Goal: Information Seeking & Learning: Find specific fact

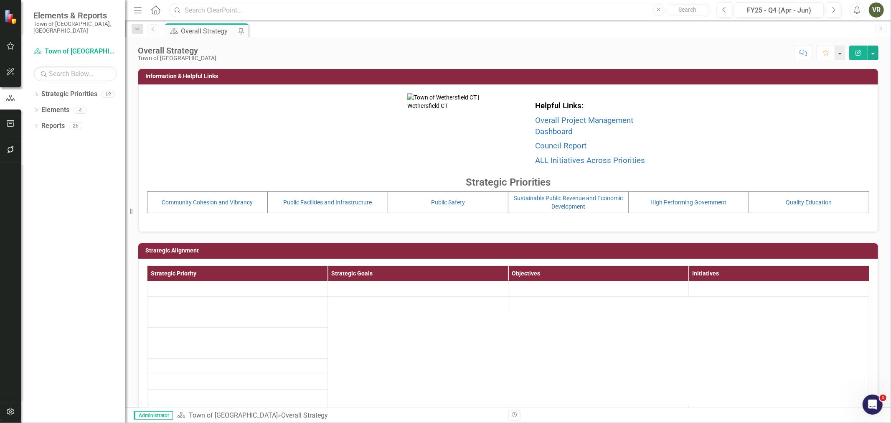
click at [222, 10] on input "text" at bounding box center [439, 10] width 541 height 15
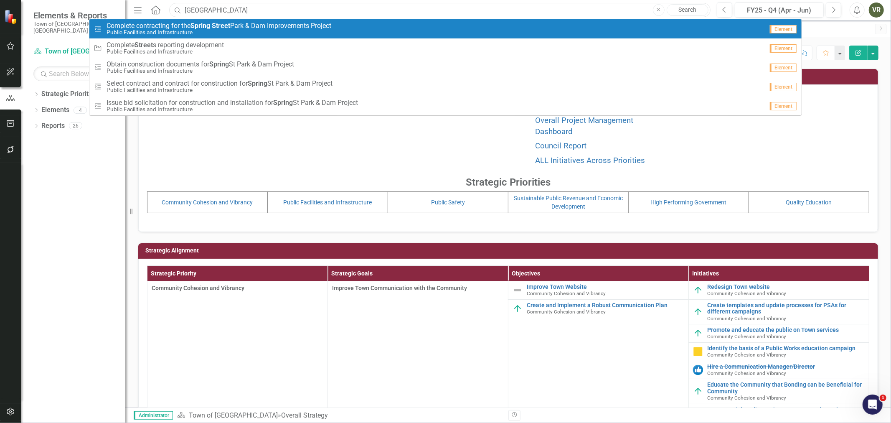
type input "[GEOGRAPHIC_DATA]"
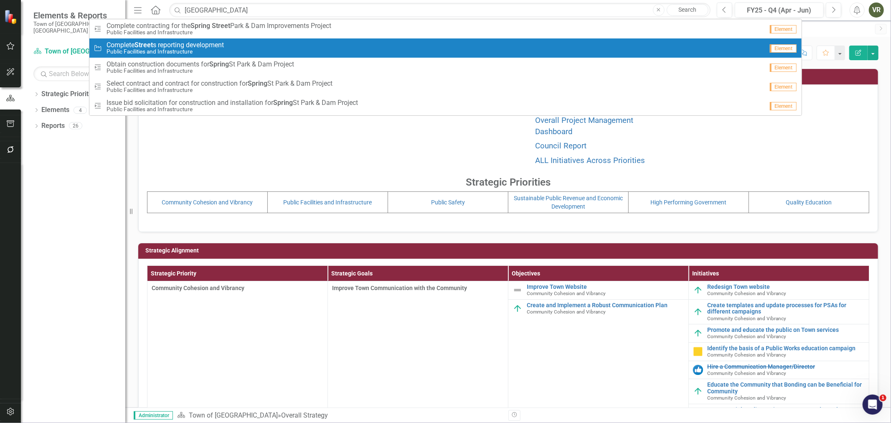
click at [298, 45] on div "Initiative Complete Street s reporting development Public Facilities and Infras…" at bounding box center [429, 48] width 670 height 14
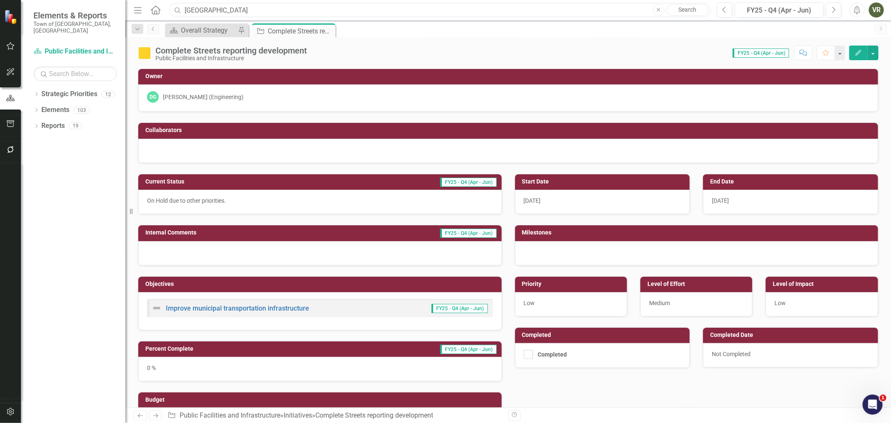
click at [261, 10] on input "[GEOGRAPHIC_DATA]" at bounding box center [439, 10] width 541 height 15
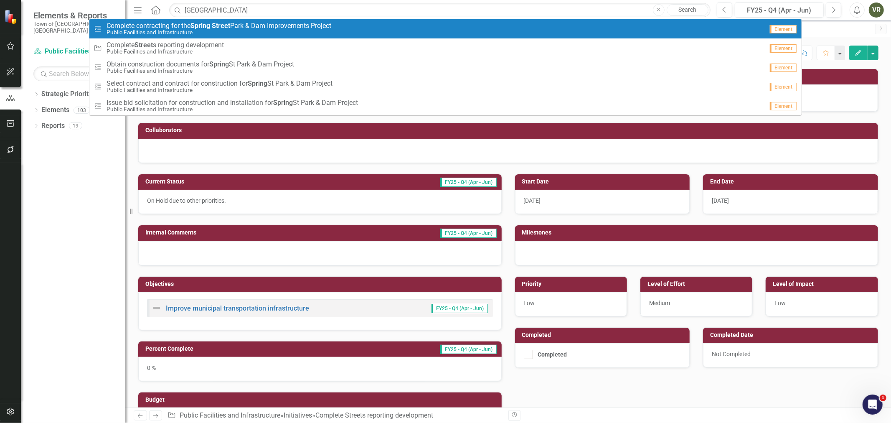
click at [430, 35] on div "Milestone Complete contracting for the [GEOGRAPHIC_DATA] & Dam Improvements Pro…" at bounding box center [429, 29] width 670 height 14
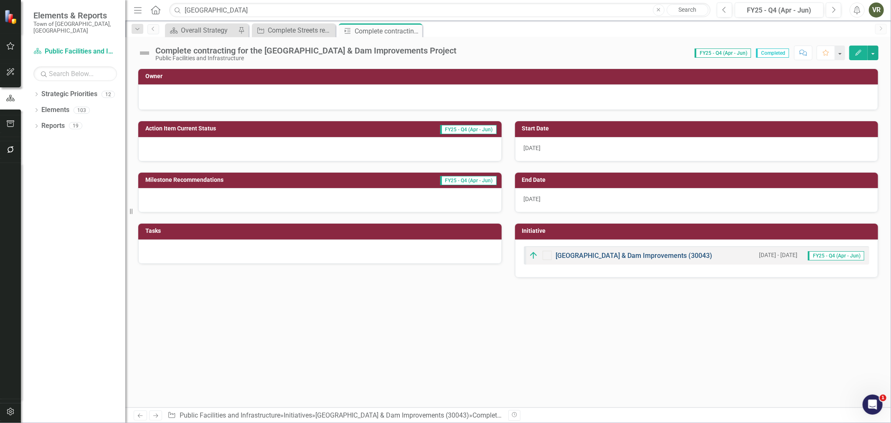
click at [582, 257] on link "[GEOGRAPHIC_DATA] & Dam Improvements (30043)" at bounding box center [634, 255] width 157 height 8
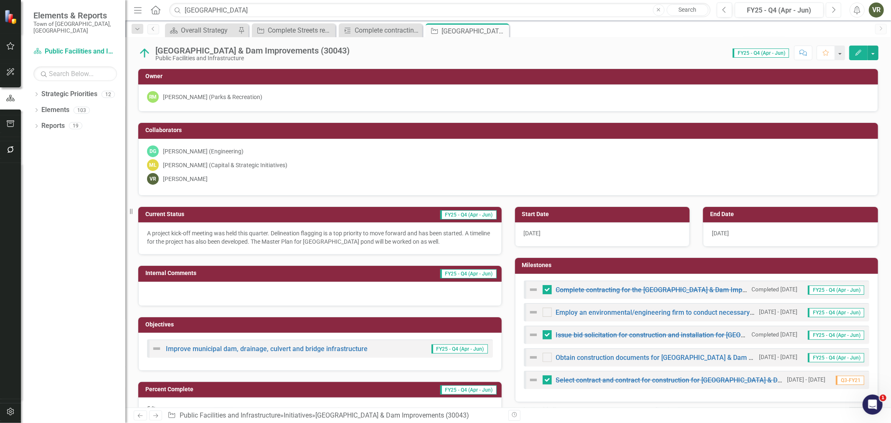
click at [831, 7] on icon "Next" at bounding box center [833, 10] width 5 height 8
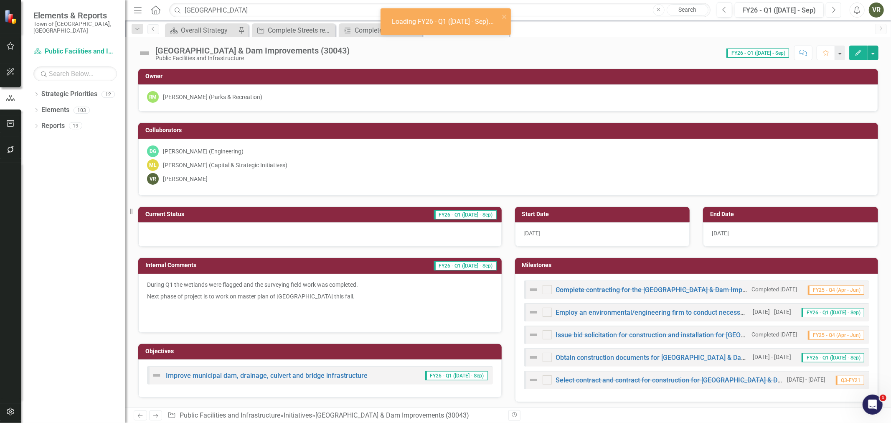
checkbox input "true"
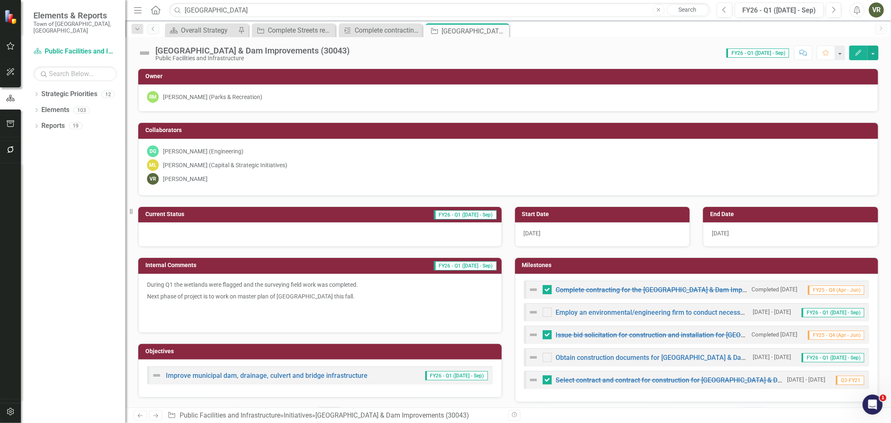
click at [226, 293] on p "Next phase of project is to work on master plan of [GEOGRAPHIC_DATA] this fall." at bounding box center [320, 296] width 346 height 12
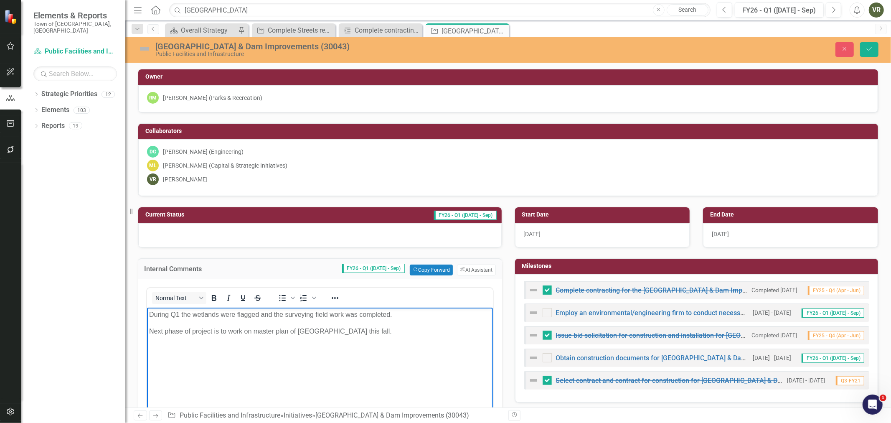
click at [227, 319] on p "During Q1 the wetlands were flagged and the surveying field work was completed." at bounding box center [320, 314] width 342 height 10
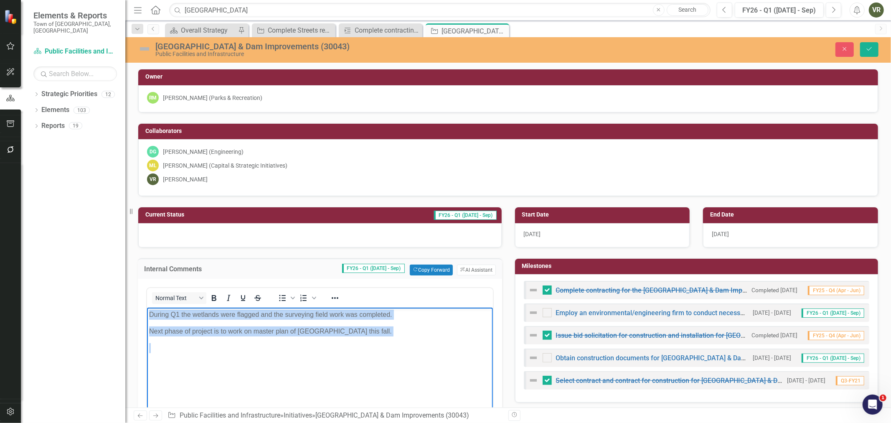
click at [245, 373] on body "During Q1 the wetlands were flagged and the surveying field work was completed.…" at bounding box center [320, 369] width 346 height 125
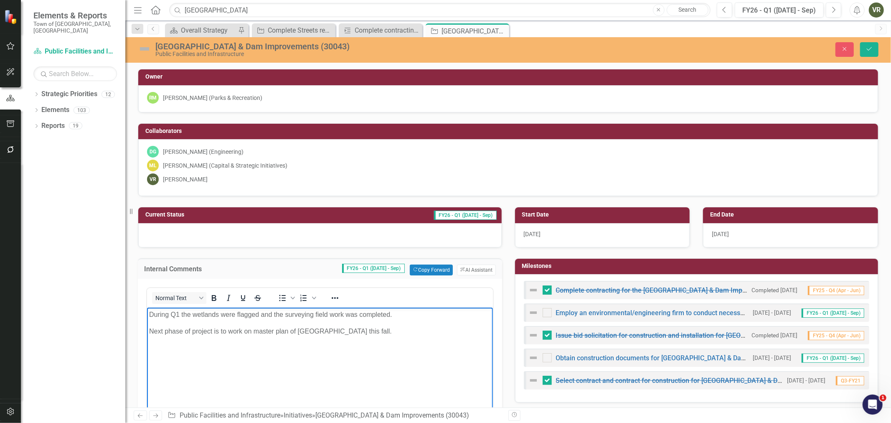
drag, startPoint x: 345, startPoint y: 331, endPoint x: 107, endPoint y: 307, distance: 239.3
click at [147, 307] on html "During Q1 the wetlands were flagged and the surveying field work was completed.…" at bounding box center [320, 369] width 346 height 125
copy body "During Q1 the wetlands were flagged and the surveying field work was completed.…"
click at [250, 238] on div at bounding box center [319, 235] width 363 height 24
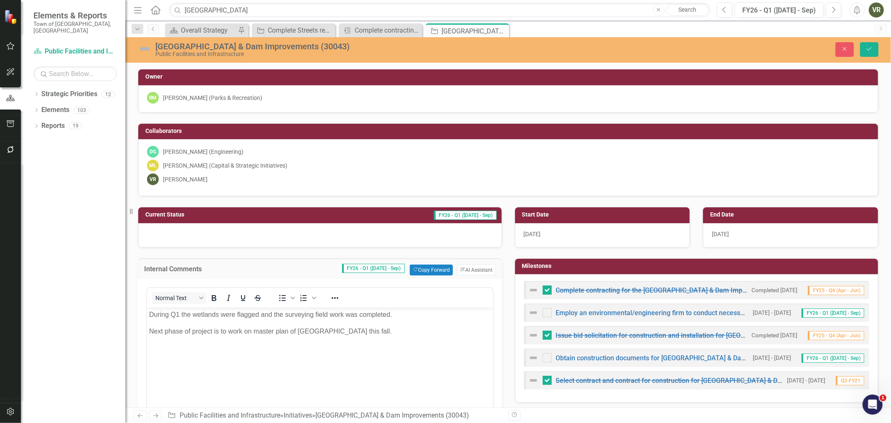
click at [250, 239] on div at bounding box center [319, 235] width 363 height 24
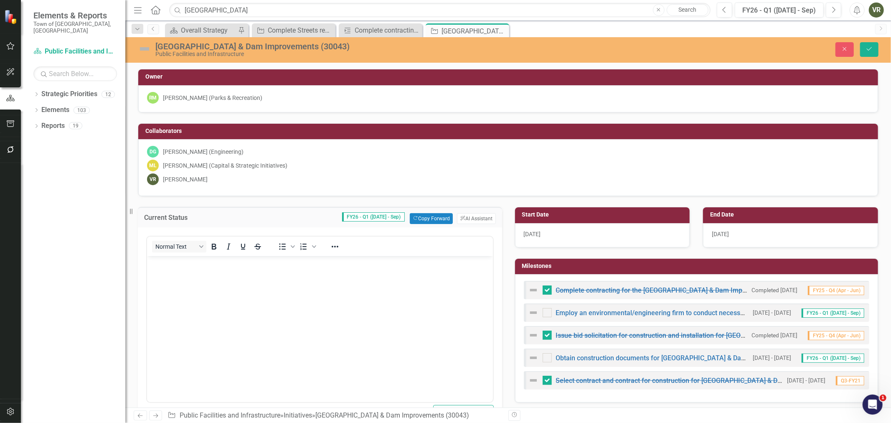
click at [233, 283] on body "Rich Text Area. Press ALT-0 for help." at bounding box center [320, 318] width 346 height 125
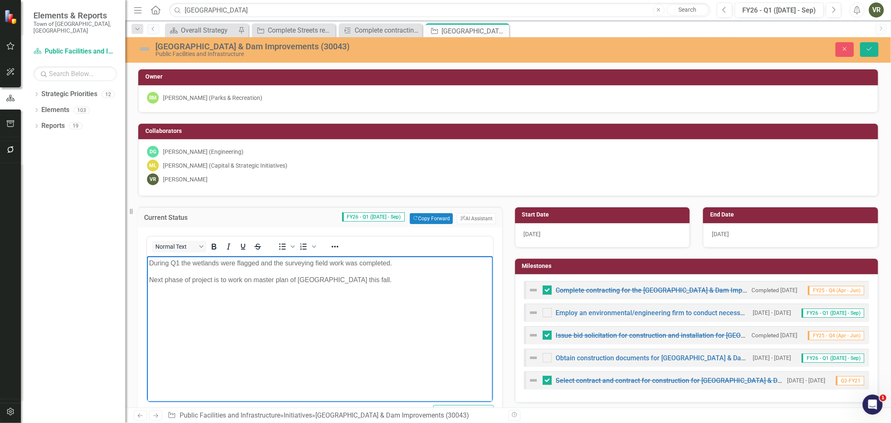
click at [353, 302] on body "During Q1 the wetlands were flagged and the surveying field work was completed.…" at bounding box center [320, 318] width 346 height 125
click at [365, 330] on body "During Q1 the wetlands were flagged and the surveying field work was completed.…" at bounding box center [320, 318] width 346 height 125
drag, startPoint x: 393, startPoint y: 279, endPoint x: 282, endPoint y: 509, distance: 255.4
click at [147, 256] on html "During Q1 the wetlands were flagged and the surveying field work was completed.…" at bounding box center [320, 318] width 346 height 125
copy body "During Q1 the wetlands were flagged and the surveying field work was completed.…"
